Goal: Browse casually

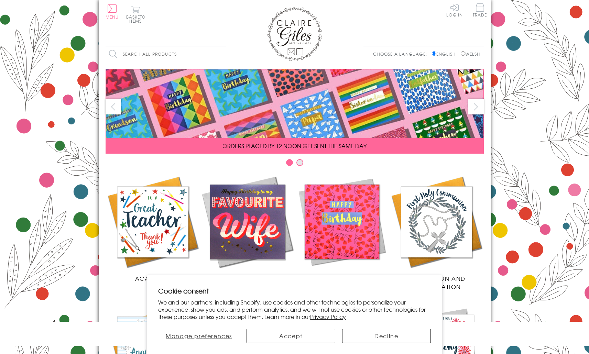
scroll to position [248, 0]
